Goal: Answer question/provide support: Share knowledge or assist other users

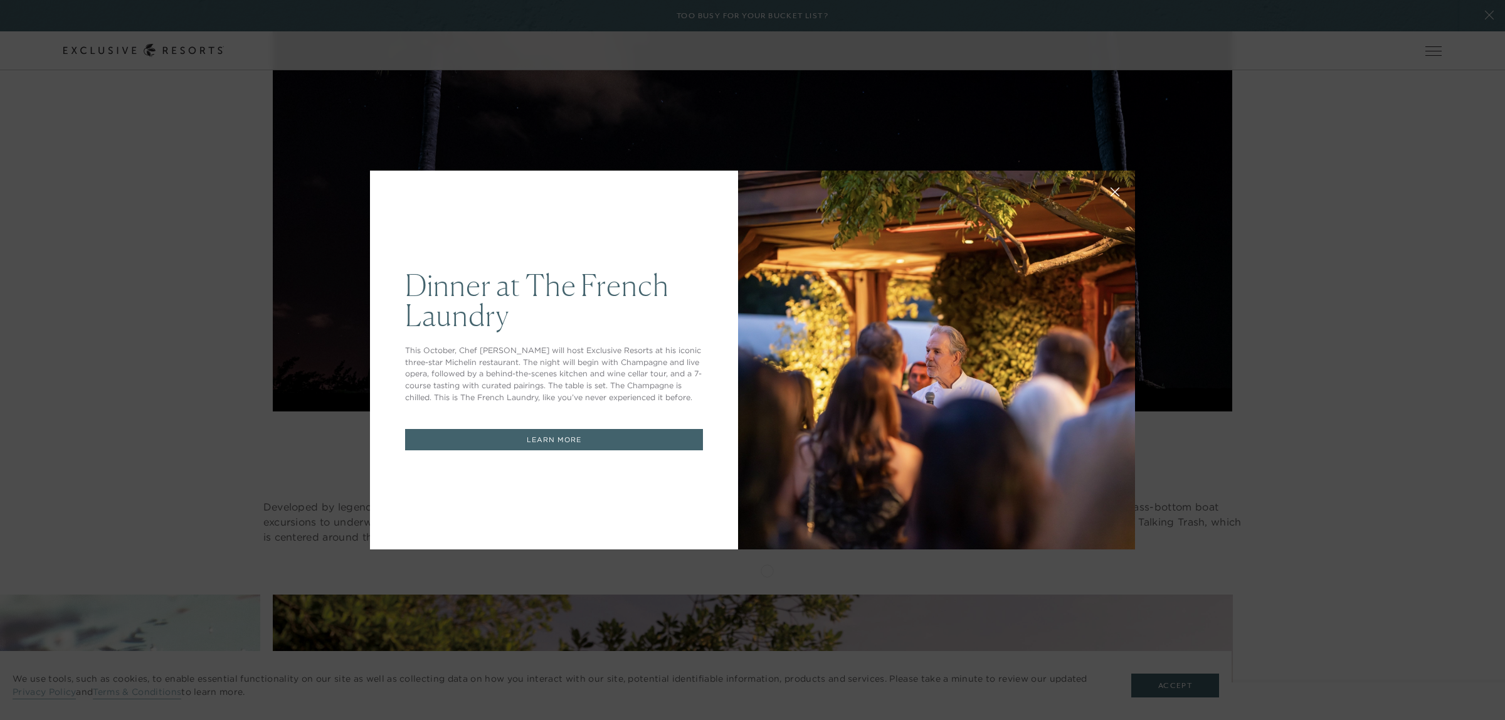
click at [710, 185] on div "Dinner at The French Laundry This October, Chef Thomas Keller will host Exclusi…" at bounding box center [554, 360] width 368 height 379
drag, startPoint x: 1255, startPoint y: 350, endPoint x: 1244, endPoint y: 337, distance: 17.8
click at [1252, 352] on div "Dinner at The French Laundry This October, Chef Thomas Keller will host Exclusi…" at bounding box center [752, 360] width 1505 height 720
click at [1111, 188] on icon at bounding box center [1115, 192] width 9 height 9
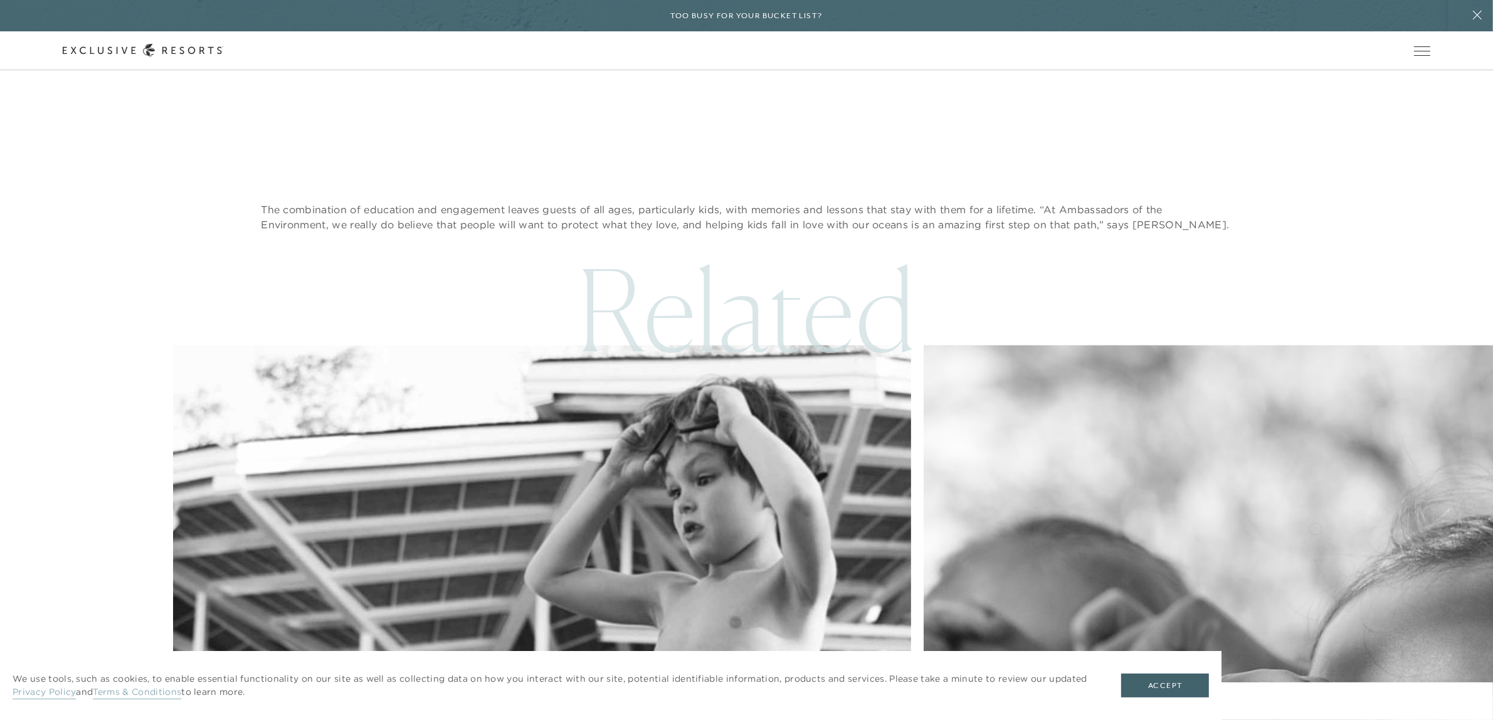
scroll to position [3407, 0]
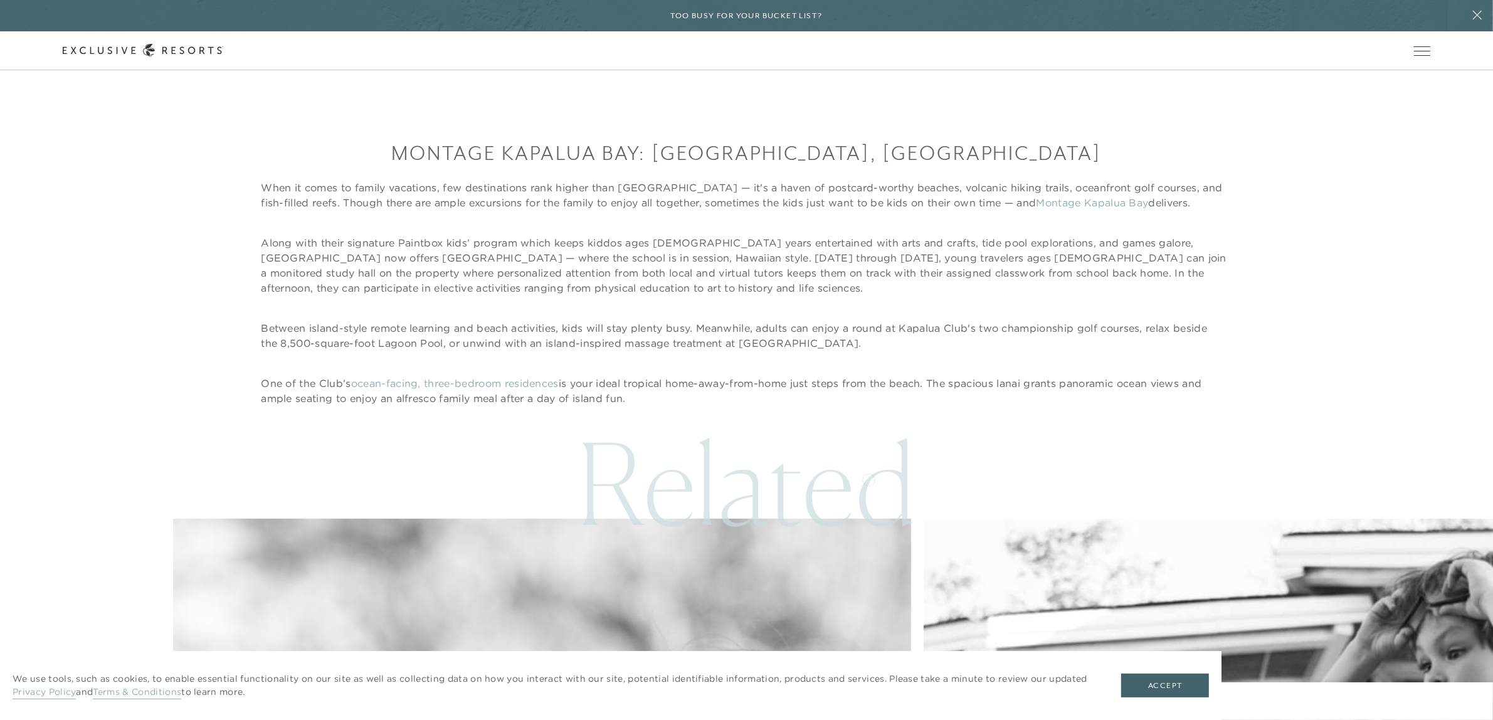
scroll to position [4807, 0]
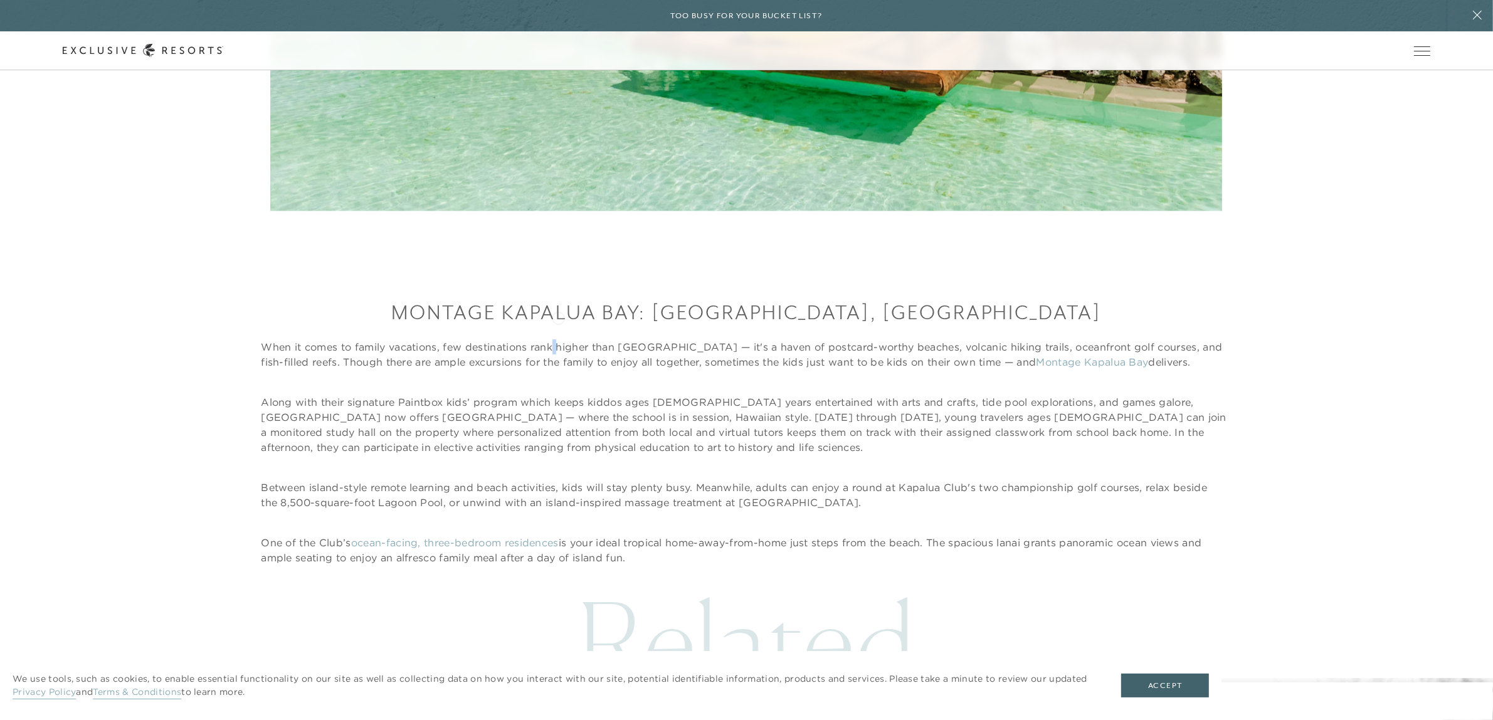
drag, startPoint x: 558, startPoint y: 317, endPoint x: 876, endPoint y: 354, distance: 320.2
click at [560, 339] on p "When it comes to family vacations, few destinations rank higher than Maui — it'…" at bounding box center [746, 354] width 971 height 30
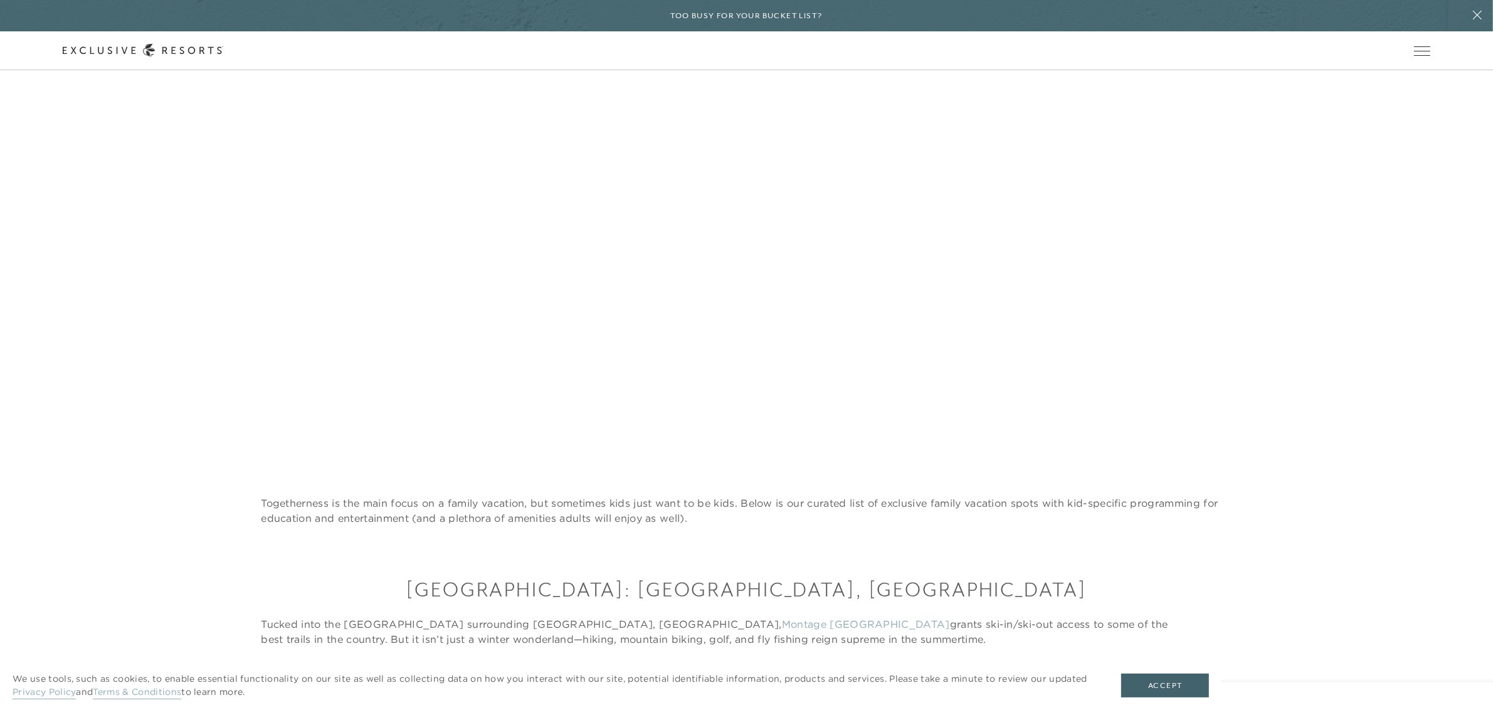
scroll to position [681, 0]
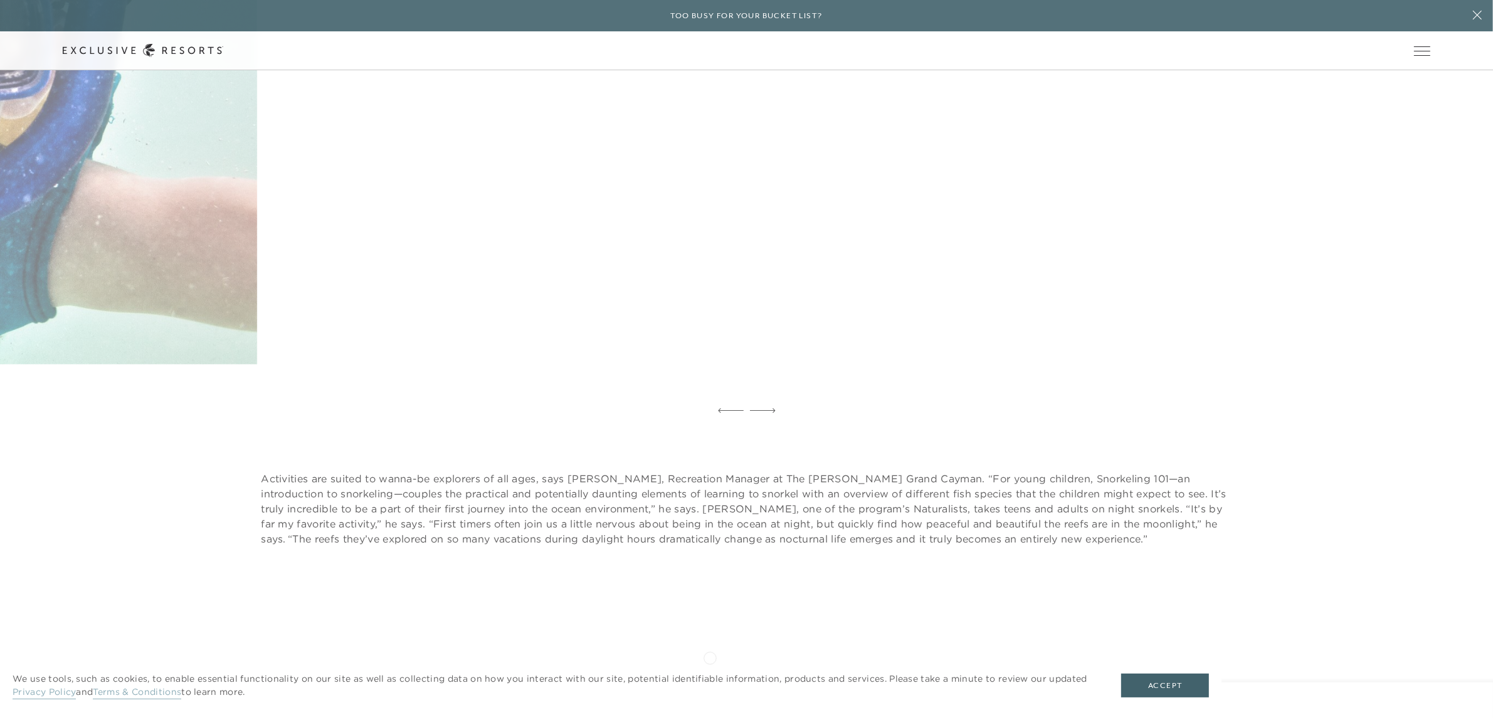
scroll to position [2076, 0]
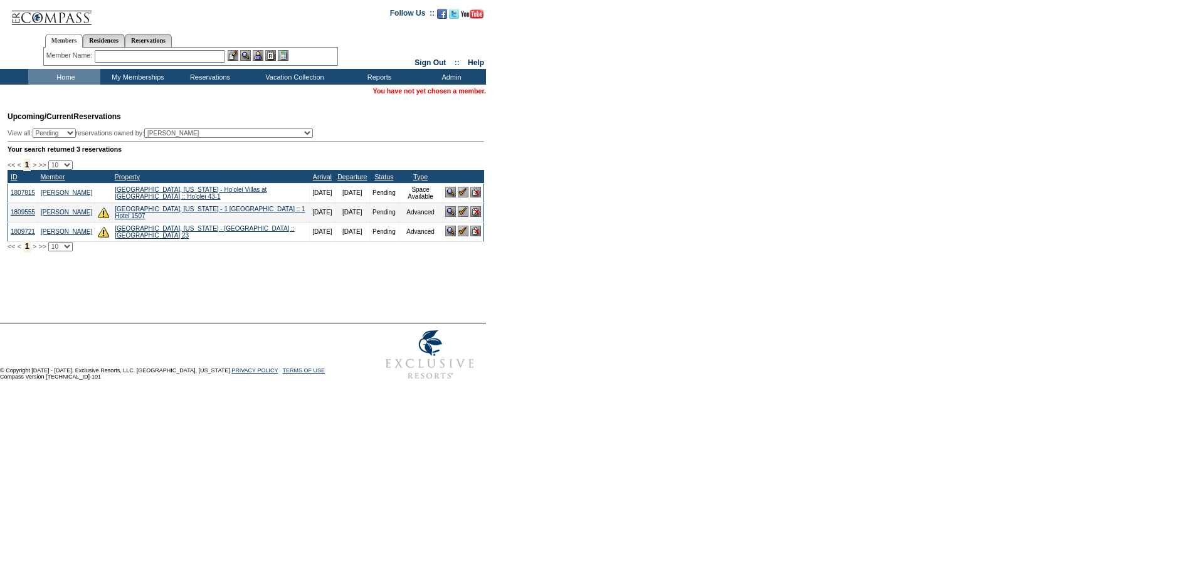
click at [134, 50] on input "text" at bounding box center [160, 56] width 130 height 13
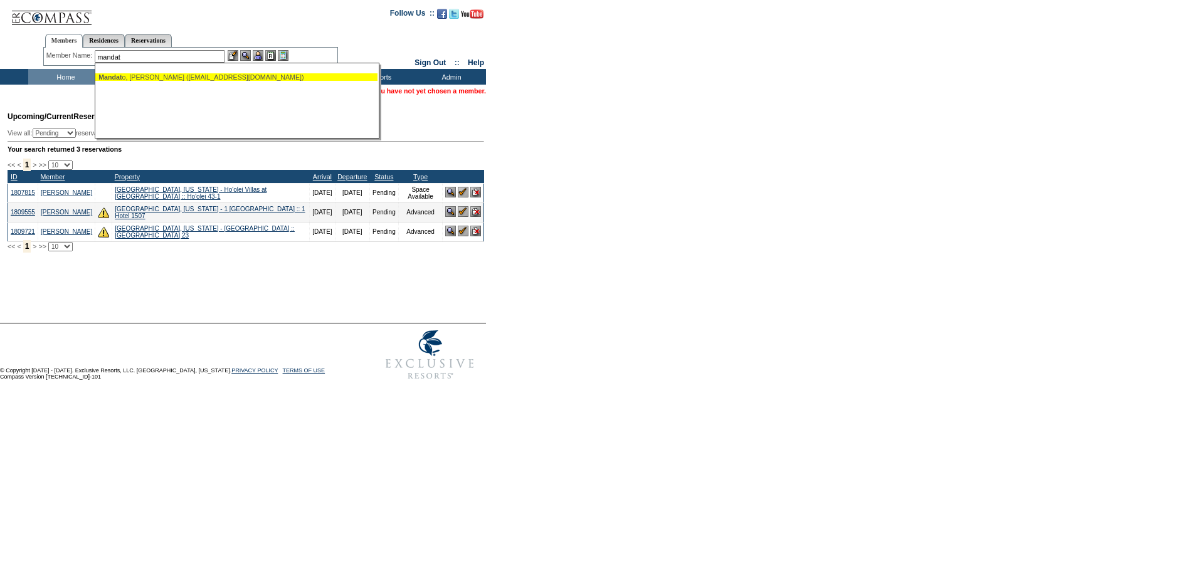
click at [176, 67] on div "Mandat o, Joe (mandatojoe@gmail.com)" at bounding box center [237, 101] width 285 height 76
click at [177, 76] on div "Mandat o, Joe (mandatojoe@gmail.com)" at bounding box center [236, 77] width 276 height 8
type input "Mandato, Joe (mandatojoe@gmail.com)"
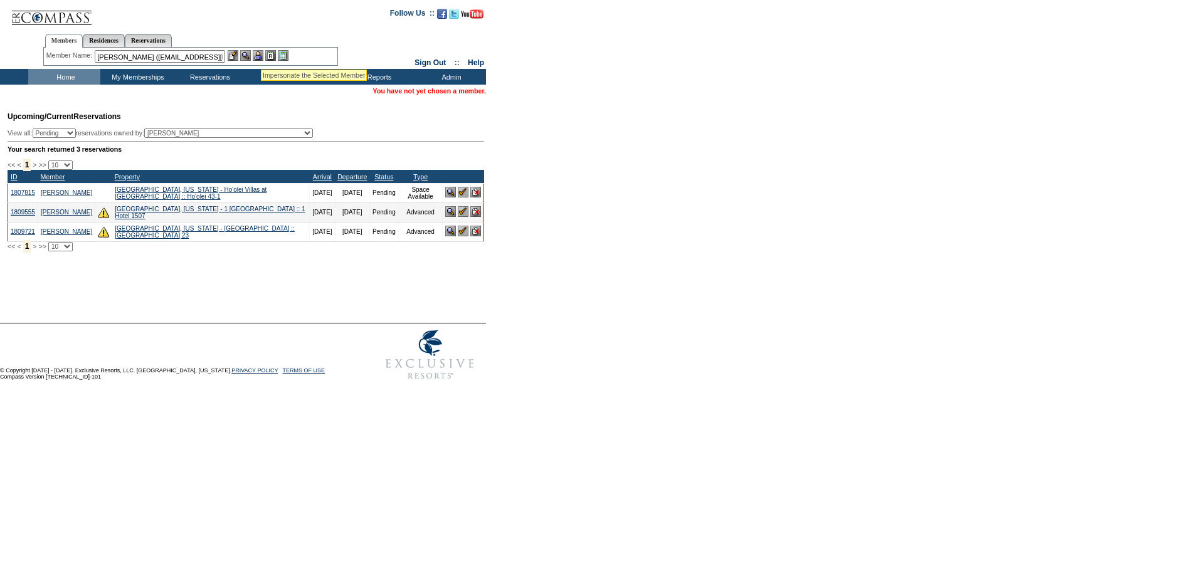
click at [261, 54] on img at bounding box center [258, 55] width 11 height 11
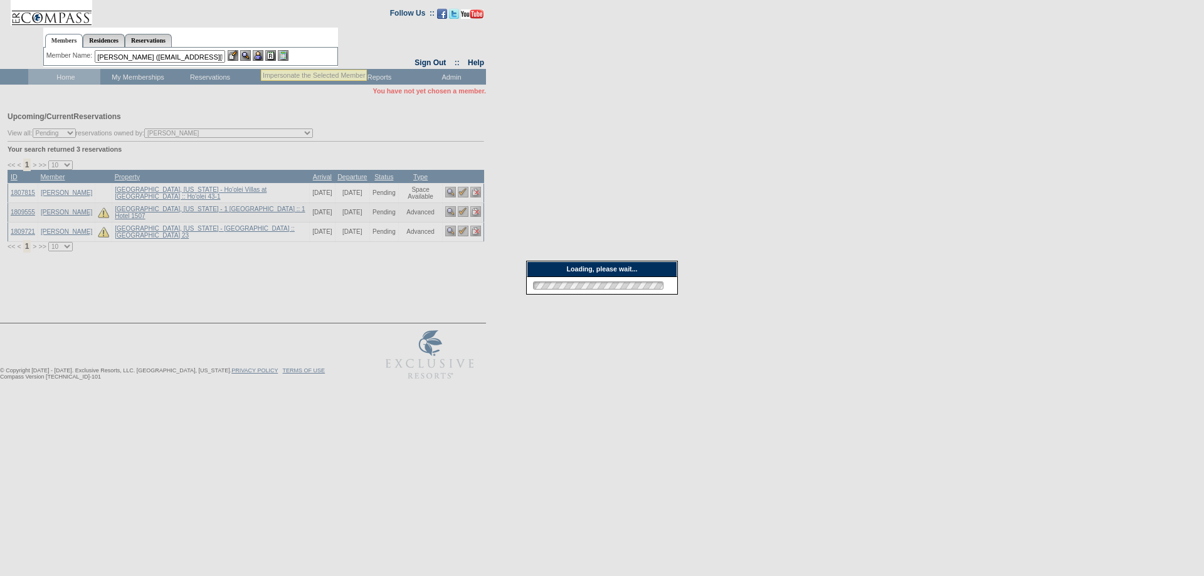
click at [250, 54] on img at bounding box center [245, 55] width 11 height 11
